Goal: Information Seeking & Learning: Learn about a topic

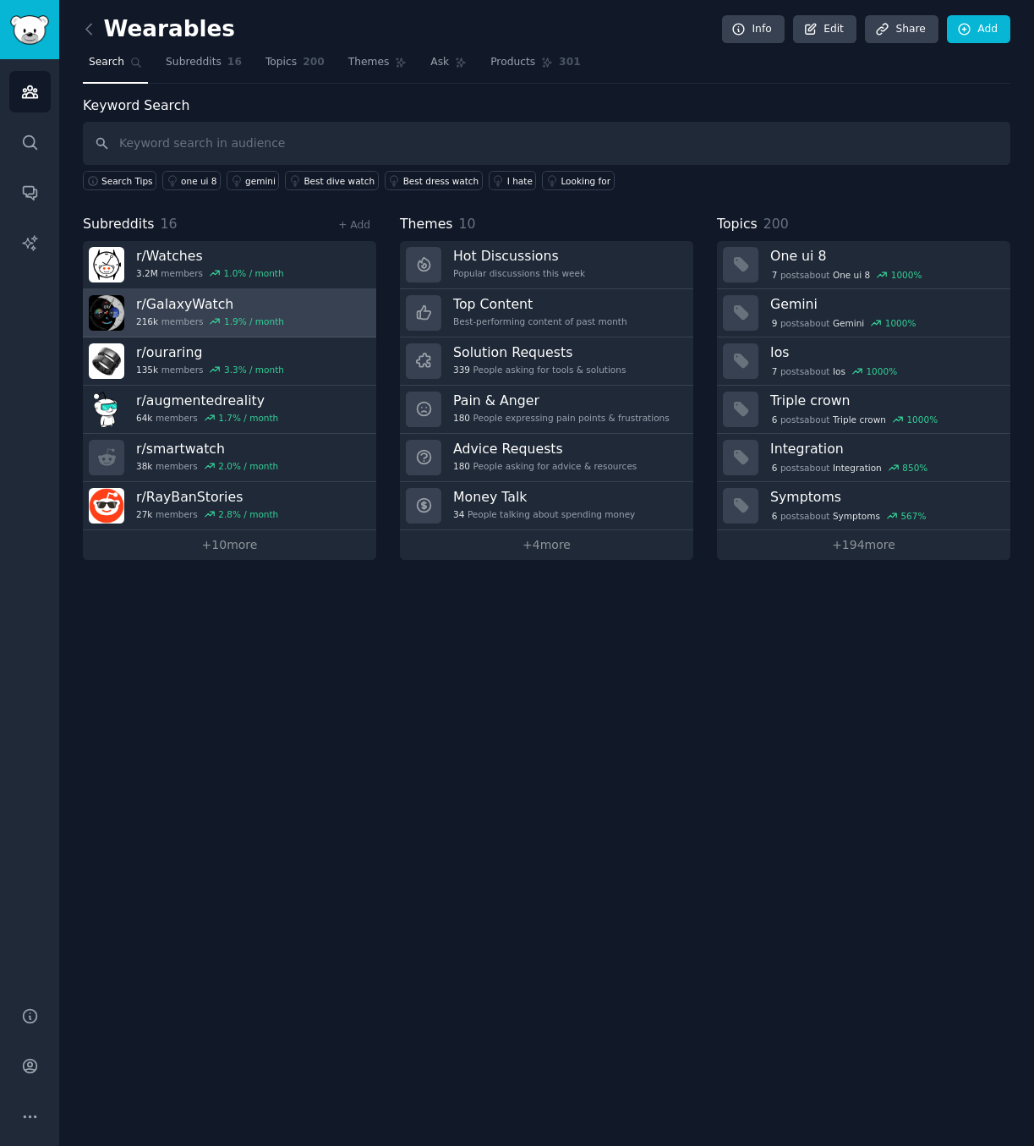
click at [289, 302] on link "r/ GalaxyWatch 216k members 1.9 % / month" at bounding box center [229, 313] width 293 height 48
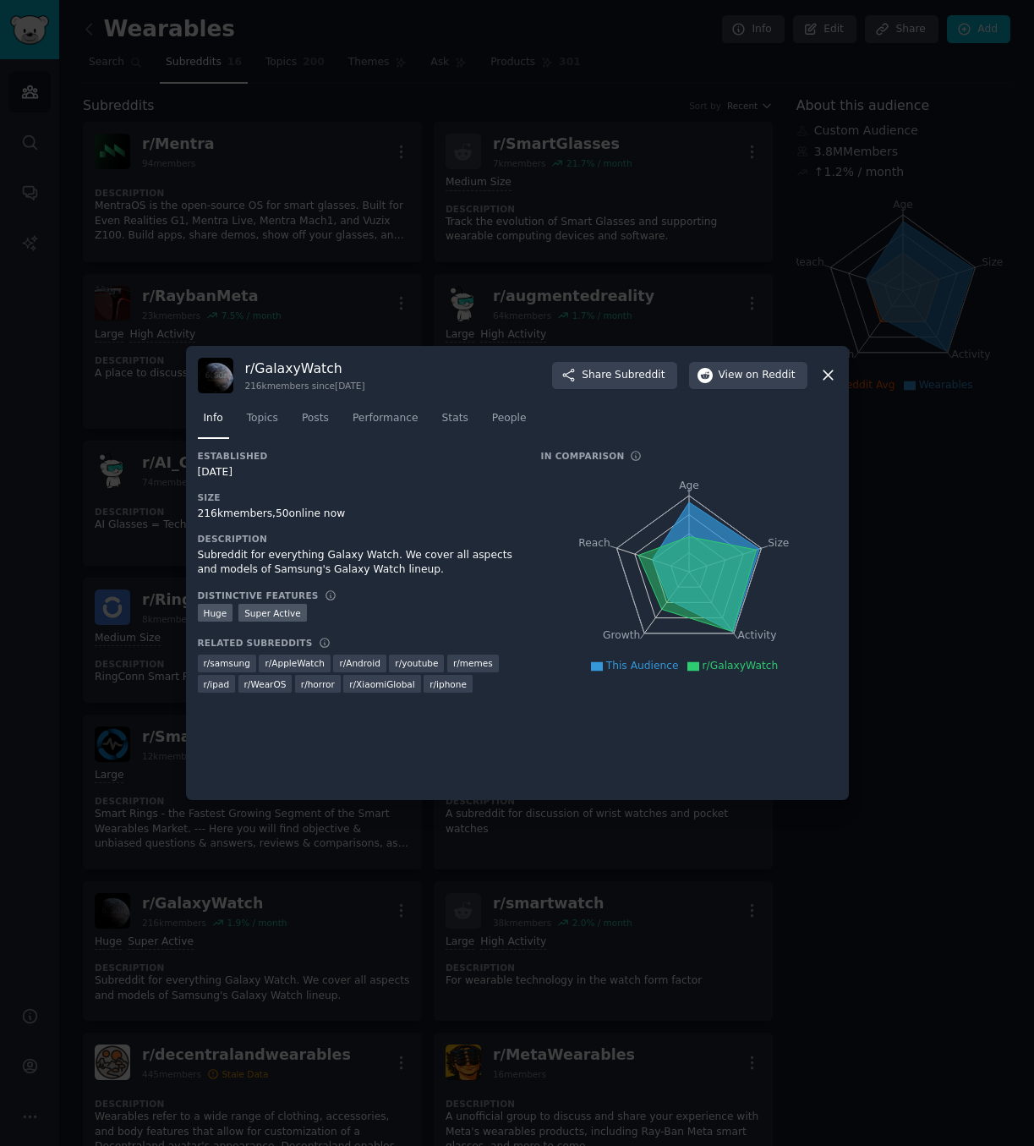
click at [829, 379] on icon at bounding box center [828, 375] width 18 height 18
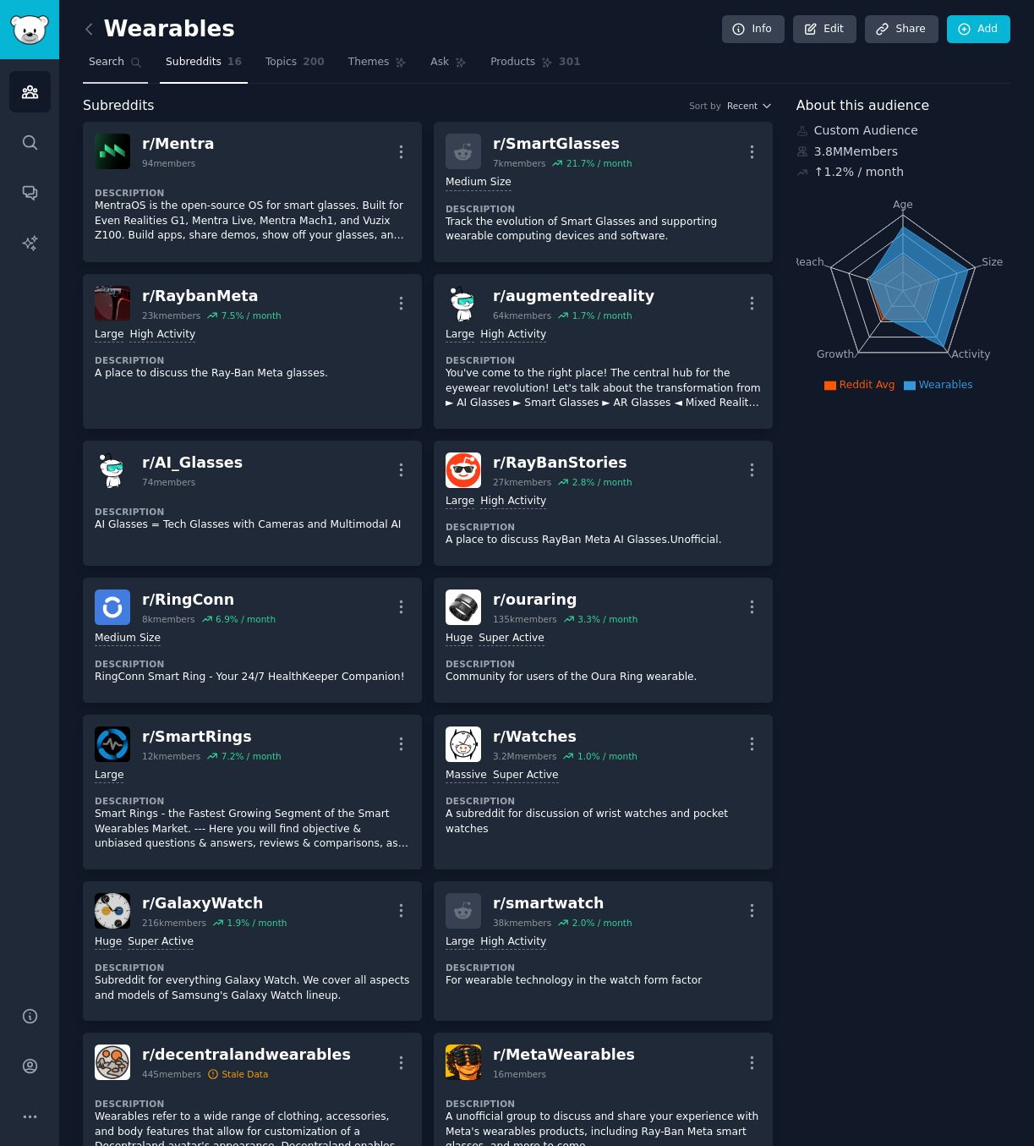
click at [86, 63] on link "Search" at bounding box center [115, 66] width 65 height 35
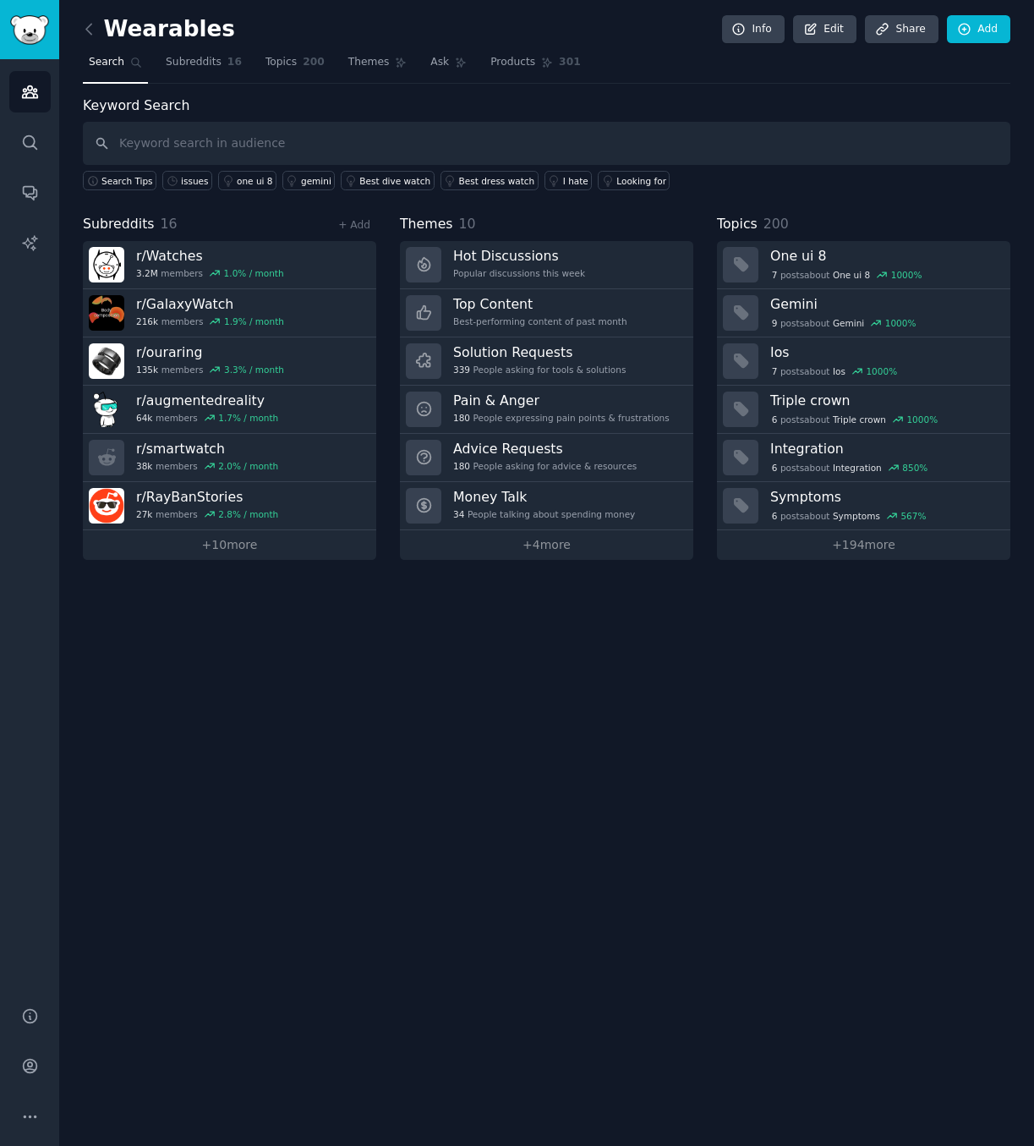
click at [220, 139] on input "text" at bounding box center [546, 143] width 927 height 43
type input "problem"
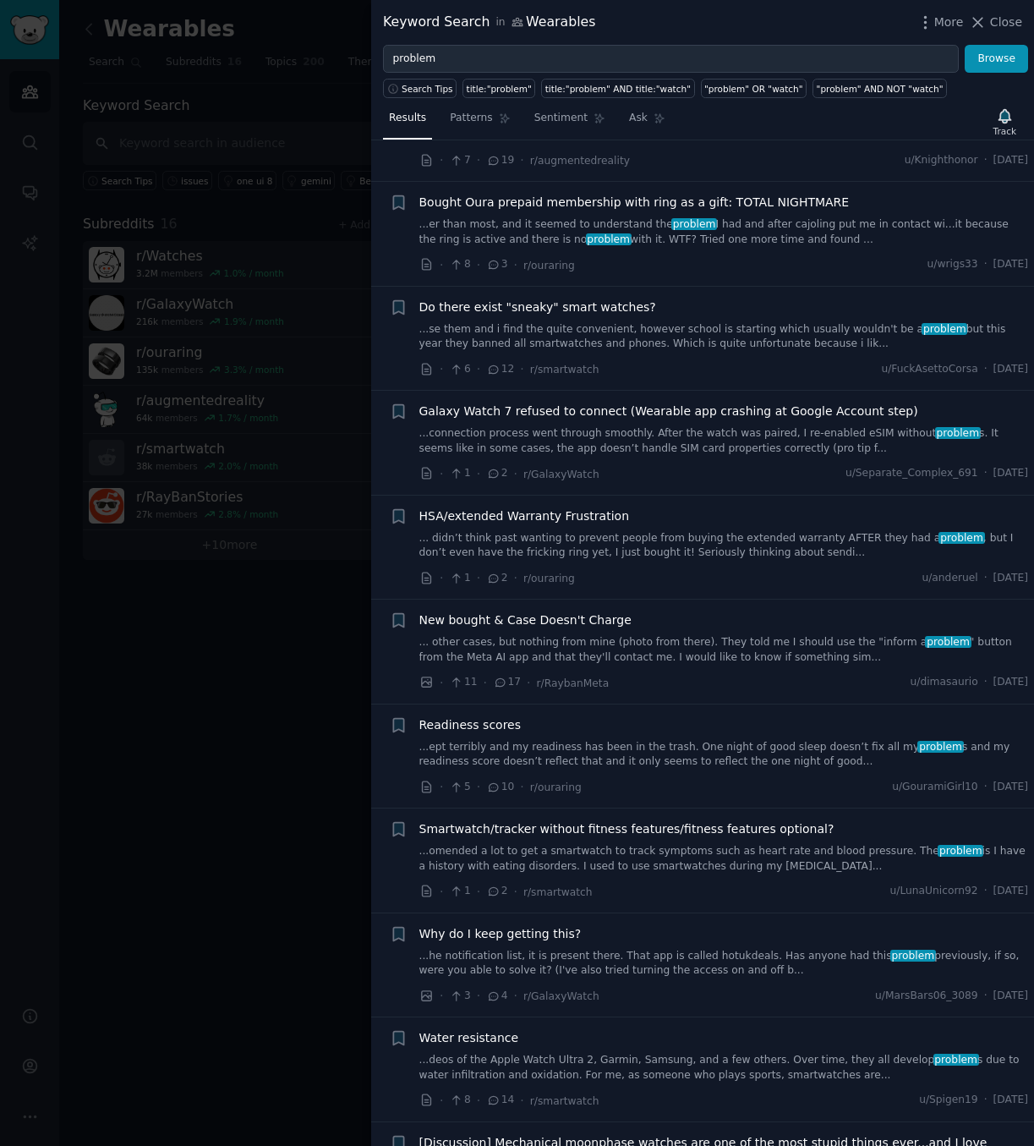
scroll to position [1775, 0]
